Goal: Communication & Community: Ask a question

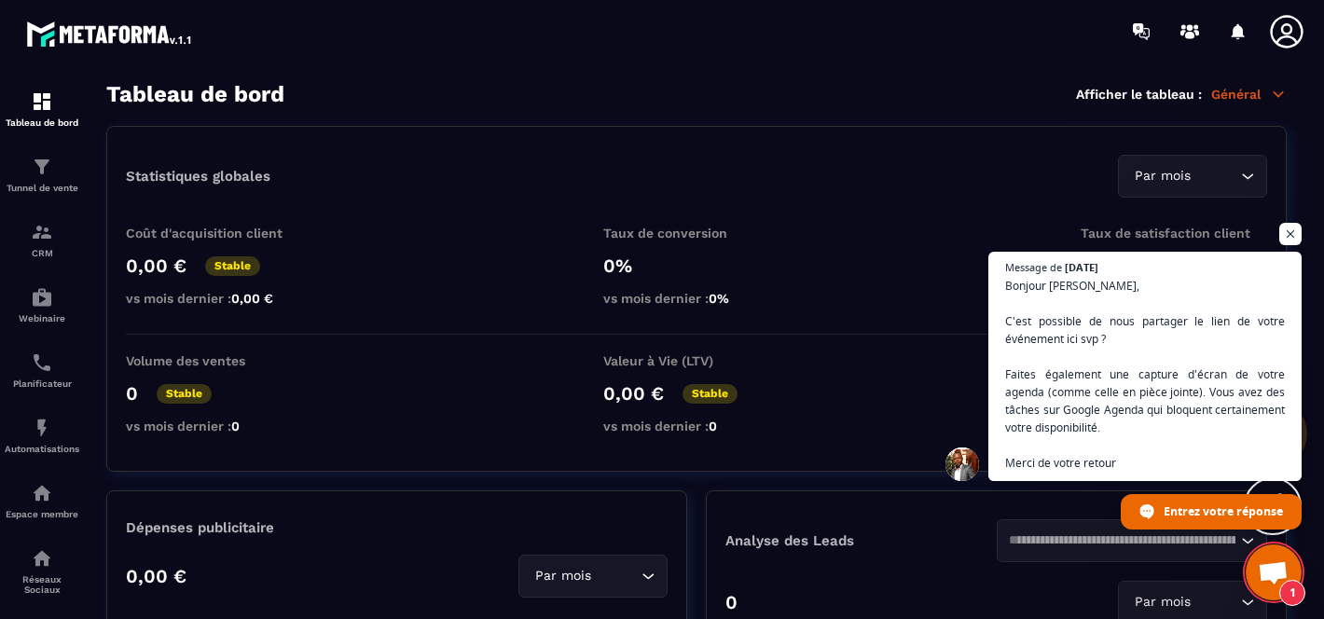
scroll to position [381, 0]
click at [1276, 570] on span "Ouvrir le chat" at bounding box center [1273, 574] width 31 height 26
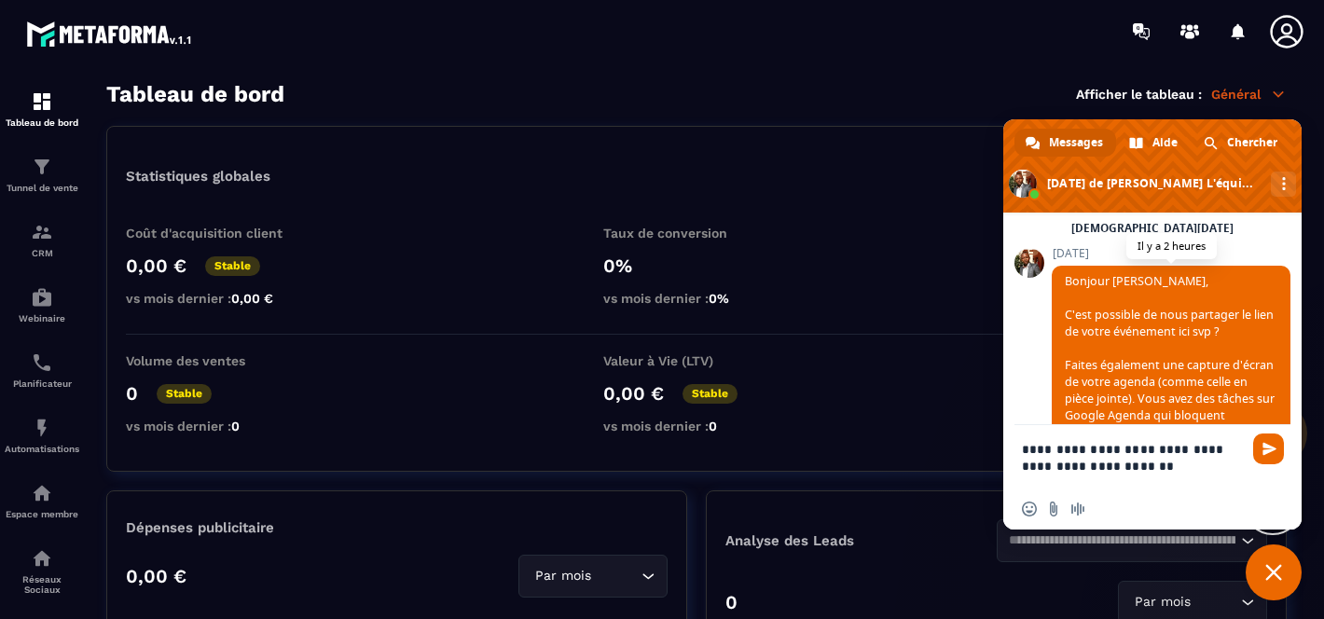
scroll to position [704, 0]
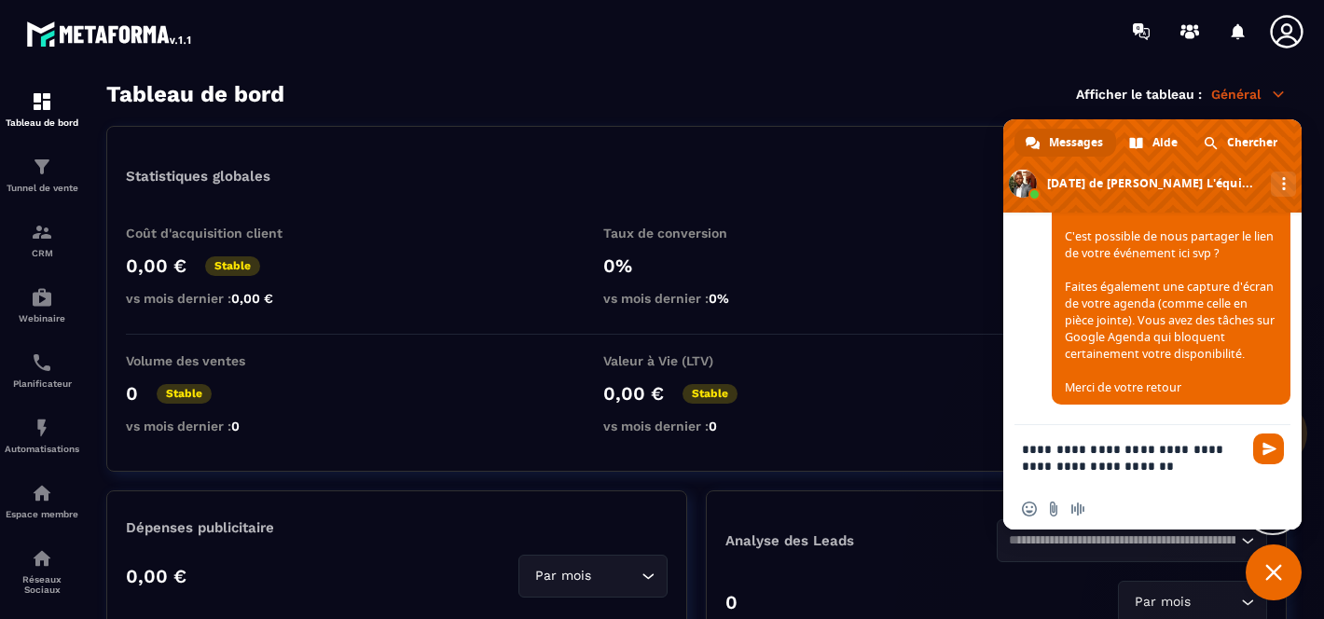
click at [1023, 452] on textarea "**********" at bounding box center [1134, 456] width 224 height 63
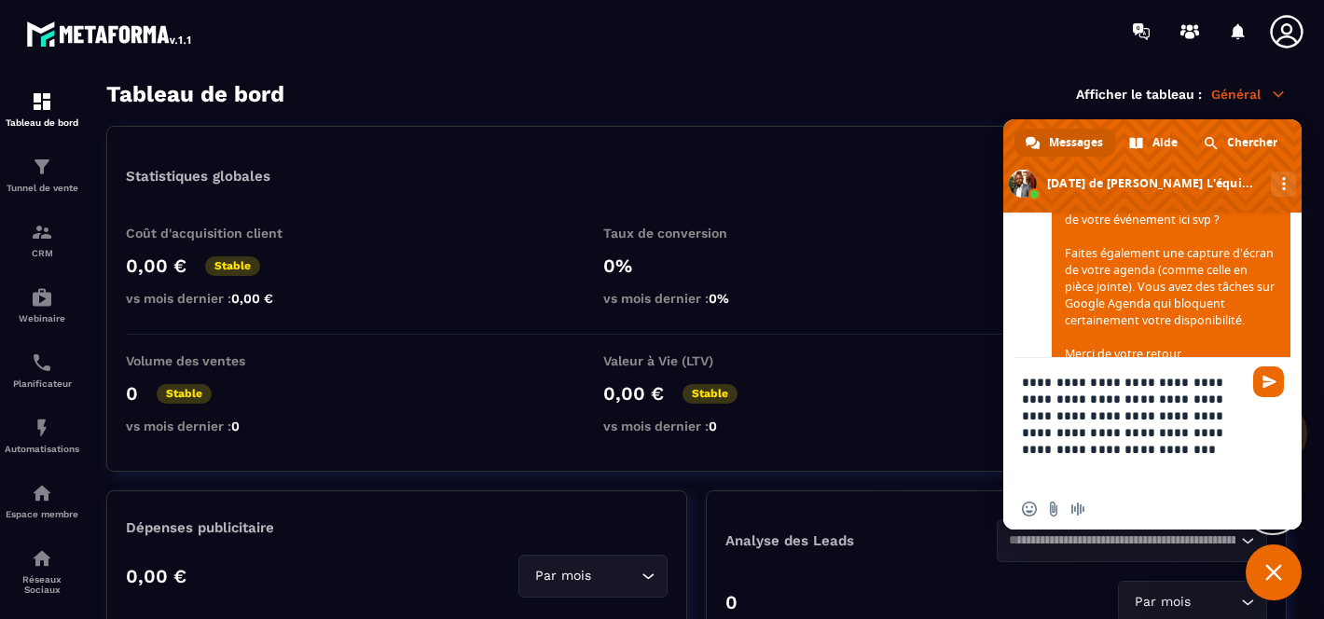
type textarea "**********"
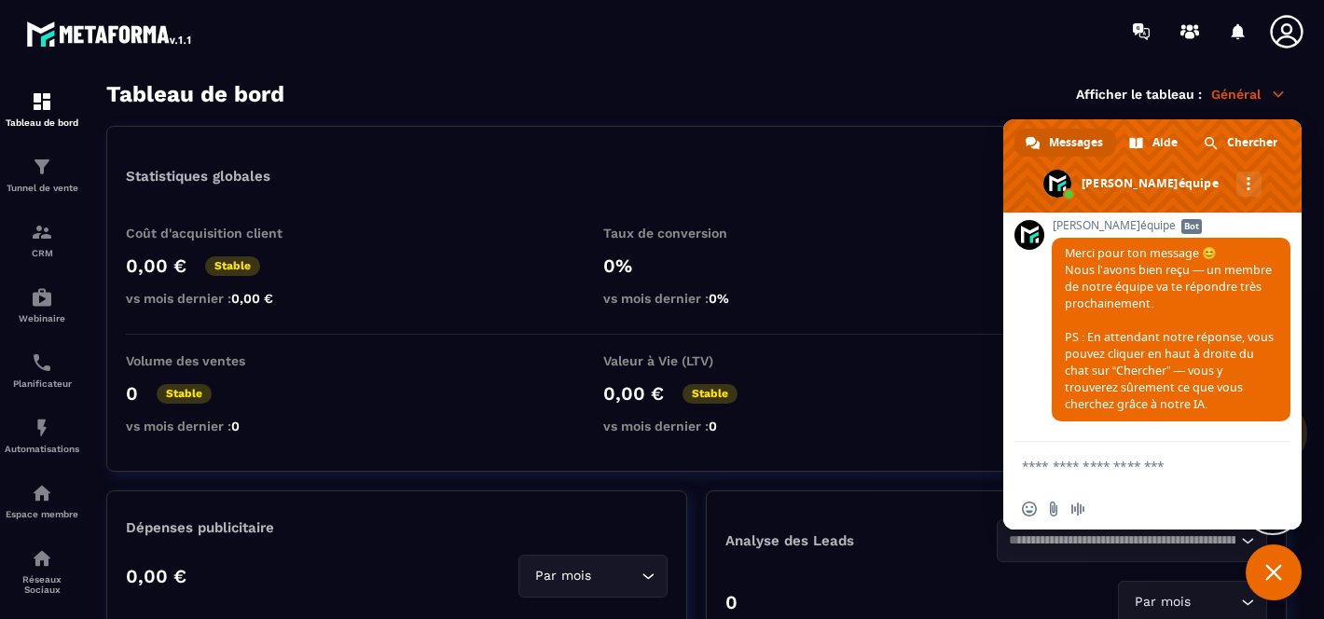
scroll to position [1023, 0]
click at [1285, 37] on icon at bounding box center [1286, 31] width 33 height 33
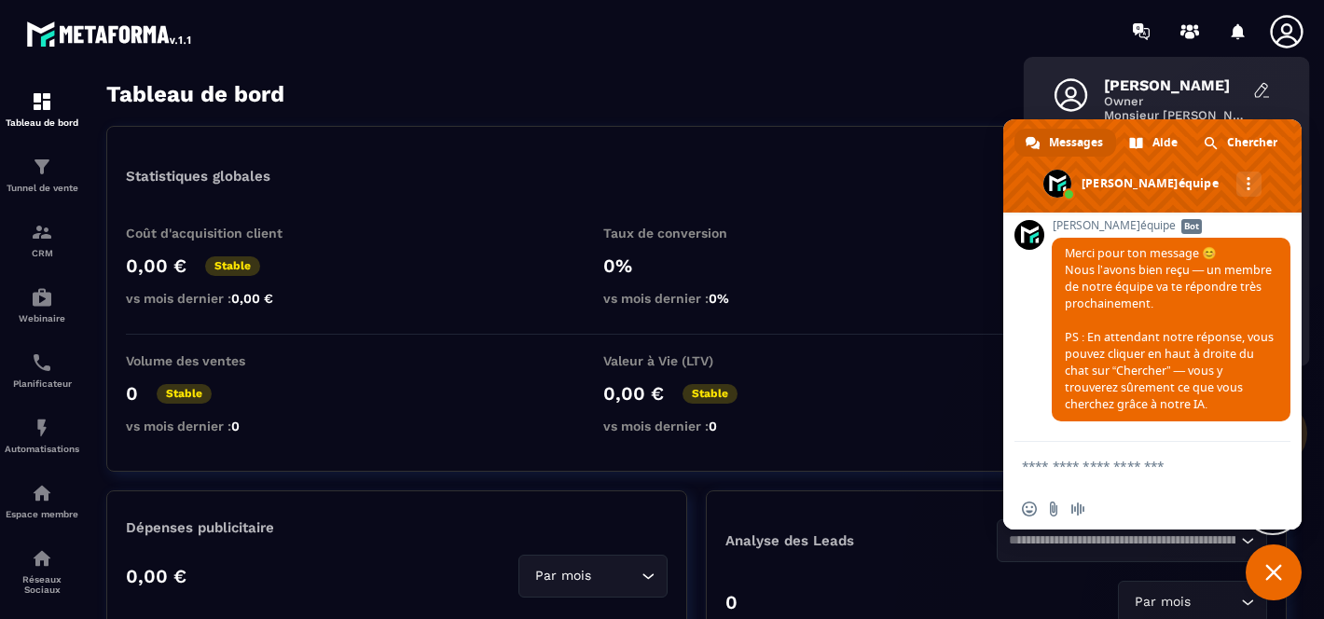
click at [1285, 37] on icon at bounding box center [1286, 31] width 33 height 33
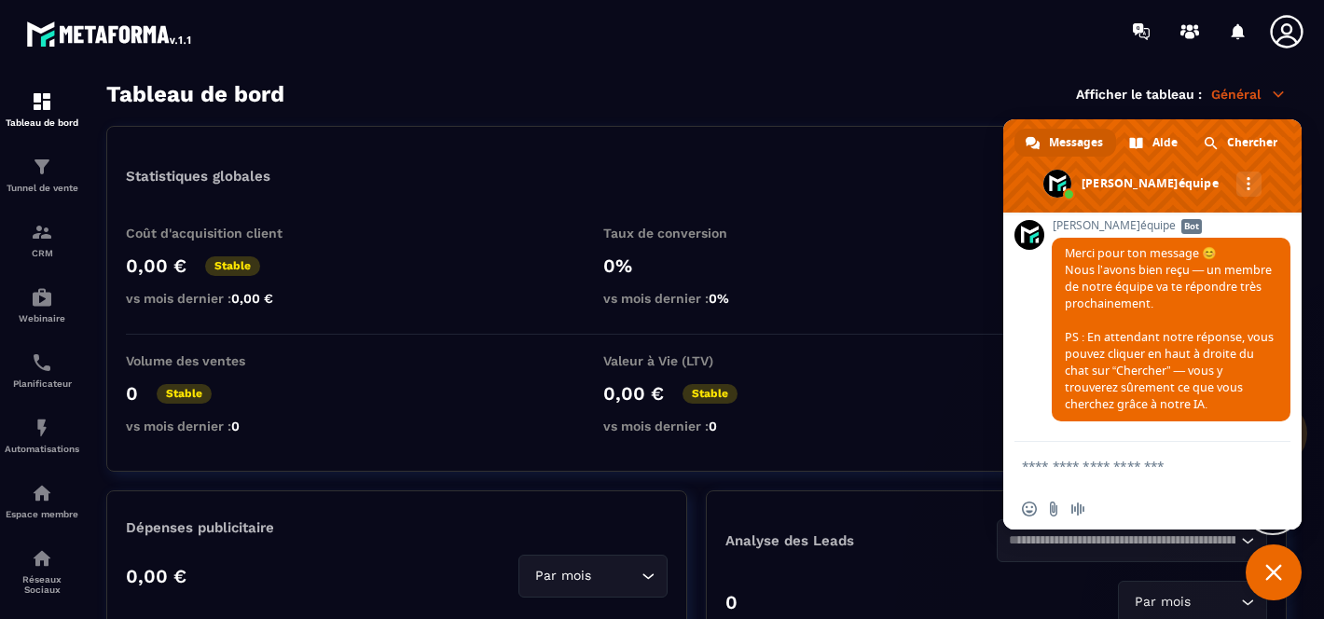
click at [1261, 576] on span "Fermer le chat" at bounding box center [1273, 572] width 56 height 56
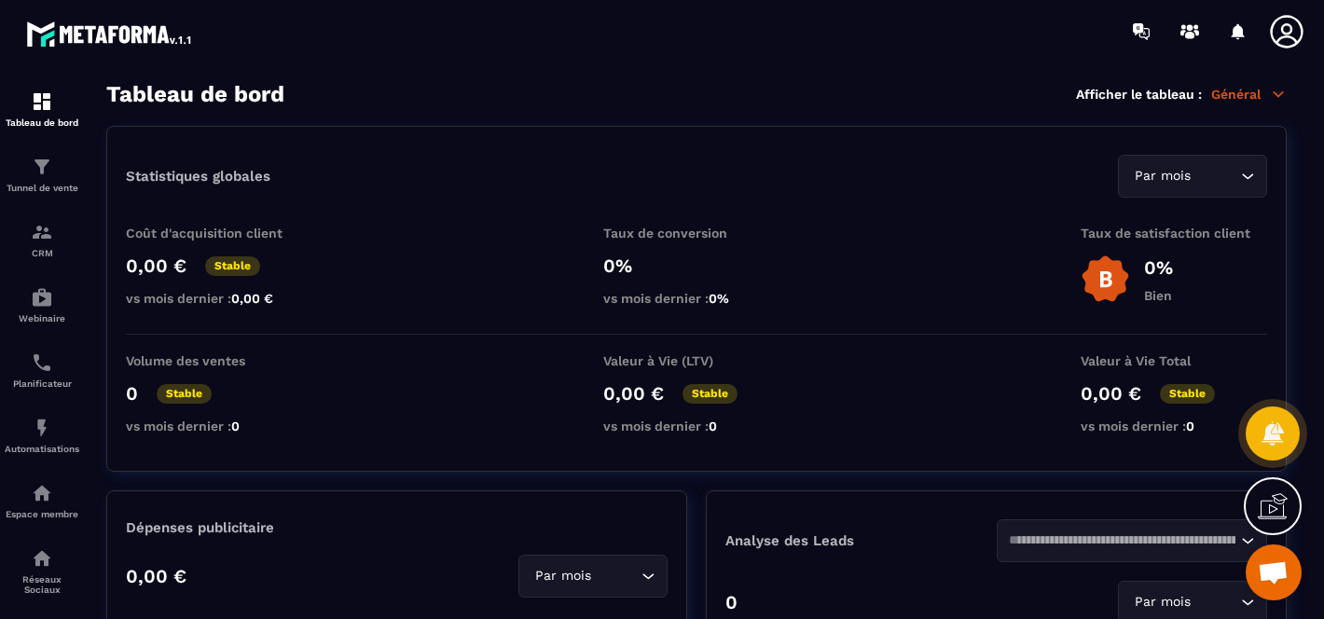
click at [1264, 573] on span "Ouvrir le chat" at bounding box center [1273, 574] width 31 height 26
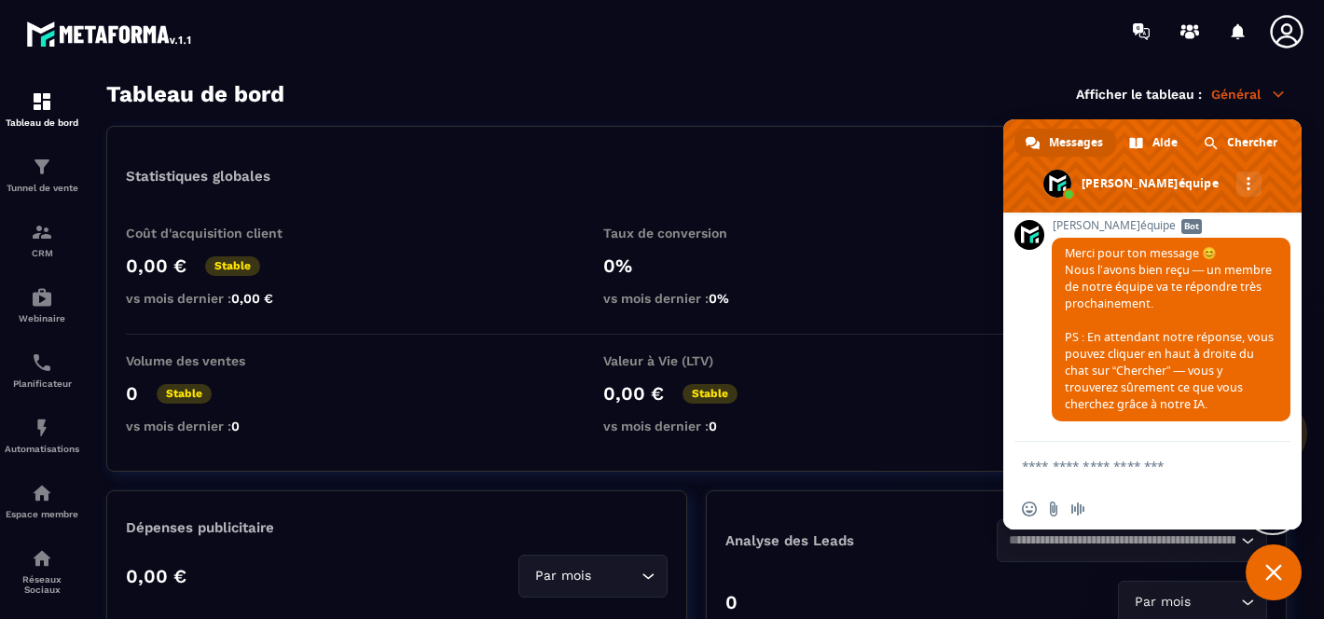
click at [1264, 573] on span "Fermer le chat" at bounding box center [1273, 572] width 56 height 56
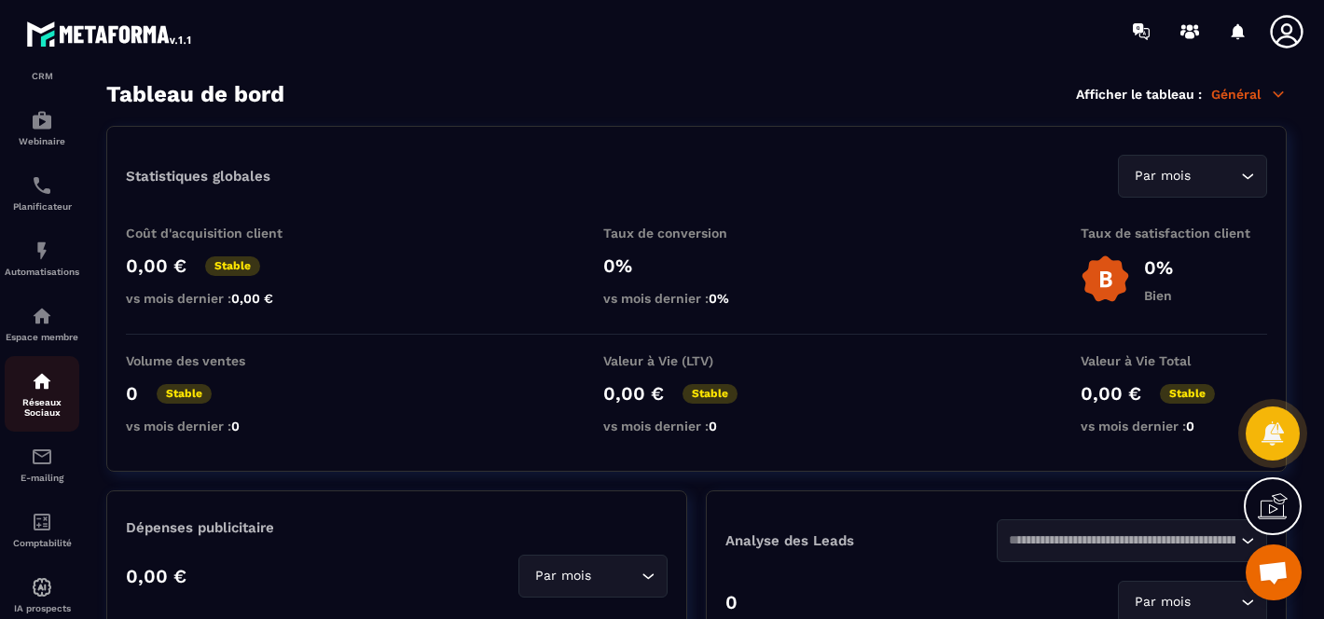
scroll to position [227, 0]
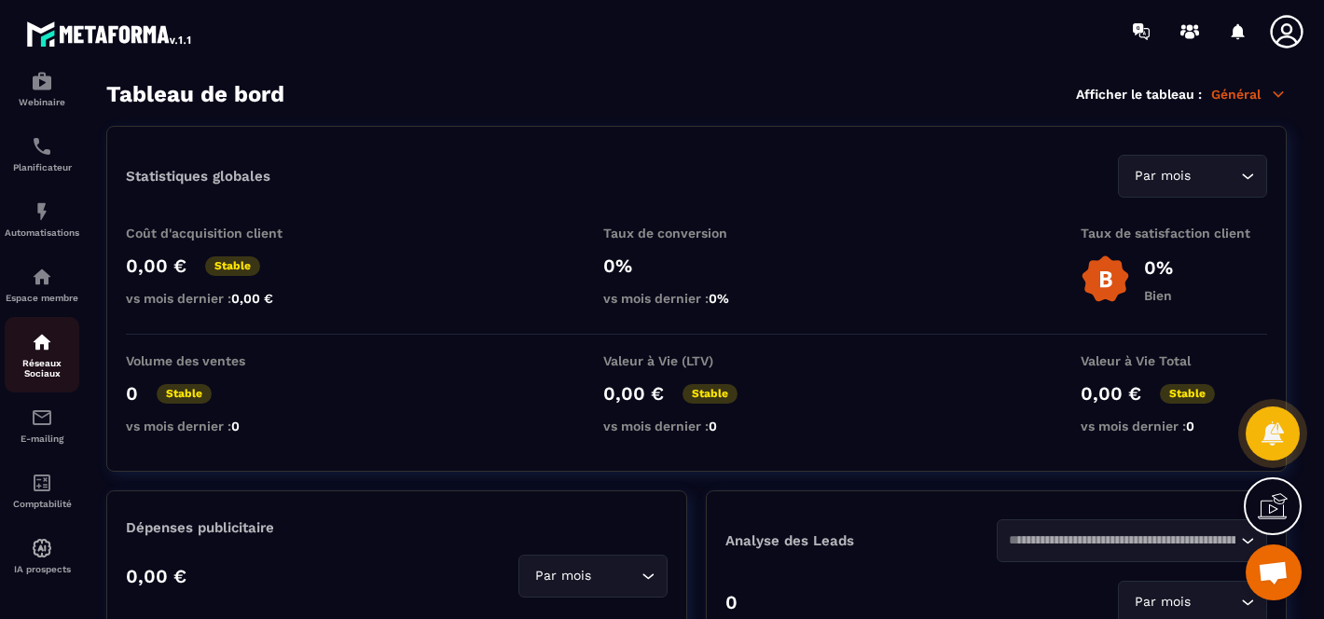
click at [41, 350] on div "Réseaux Sociaux" at bounding box center [42, 355] width 75 height 48
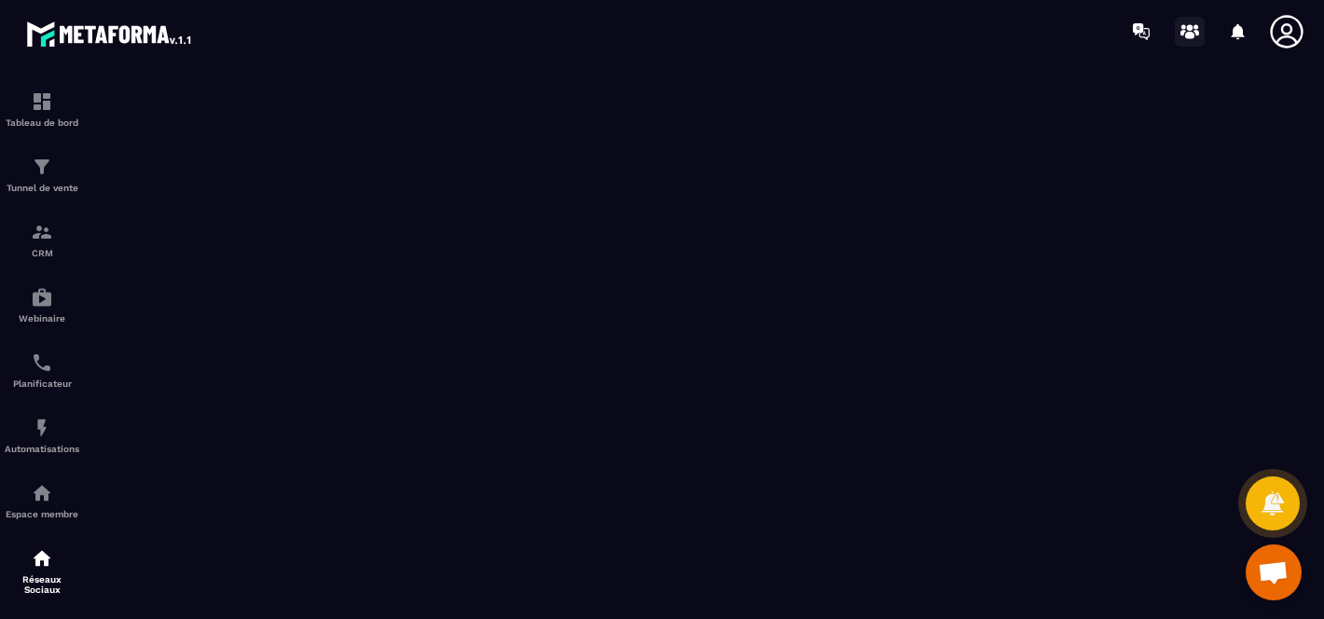
click at [1191, 38] on icon at bounding box center [1190, 32] width 30 height 30
click at [1240, 37] on icon at bounding box center [1238, 32] width 30 height 30
click at [1278, 37] on icon at bounding box center [1286, 31] width 37 height 37
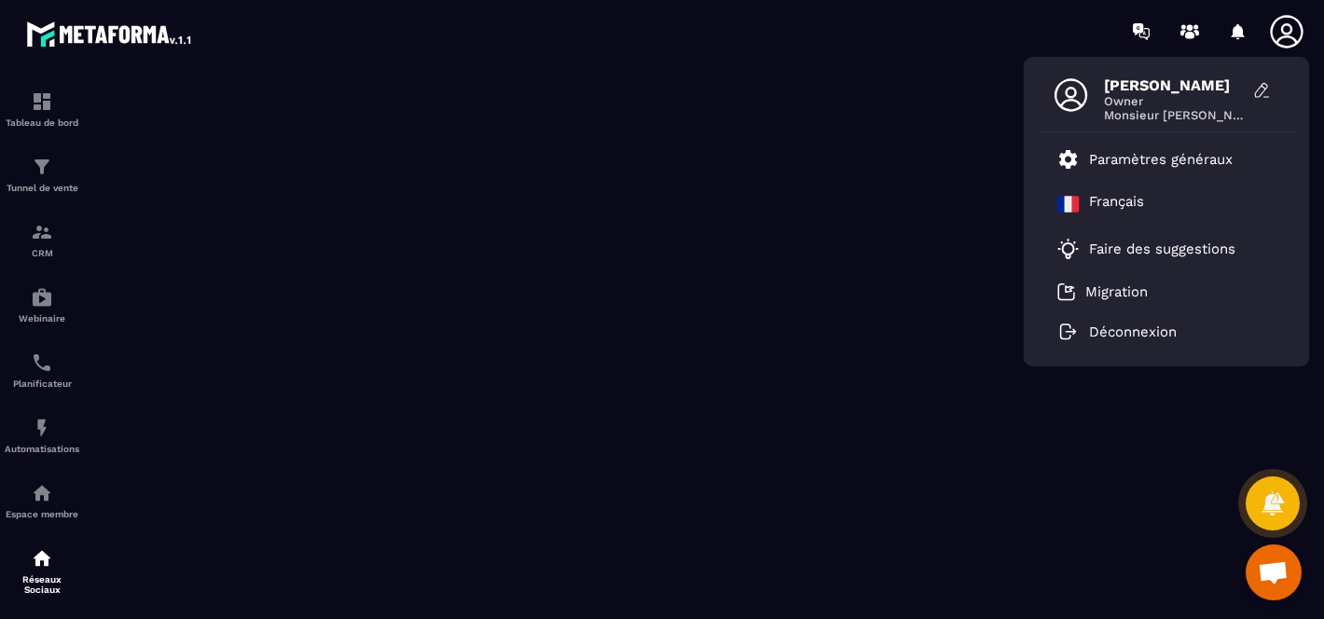
click at [1278, 37] on icon at bounding box center [1286, 31] width 37 height 37
